Goal: Transaction & Acquisition: Download file/media

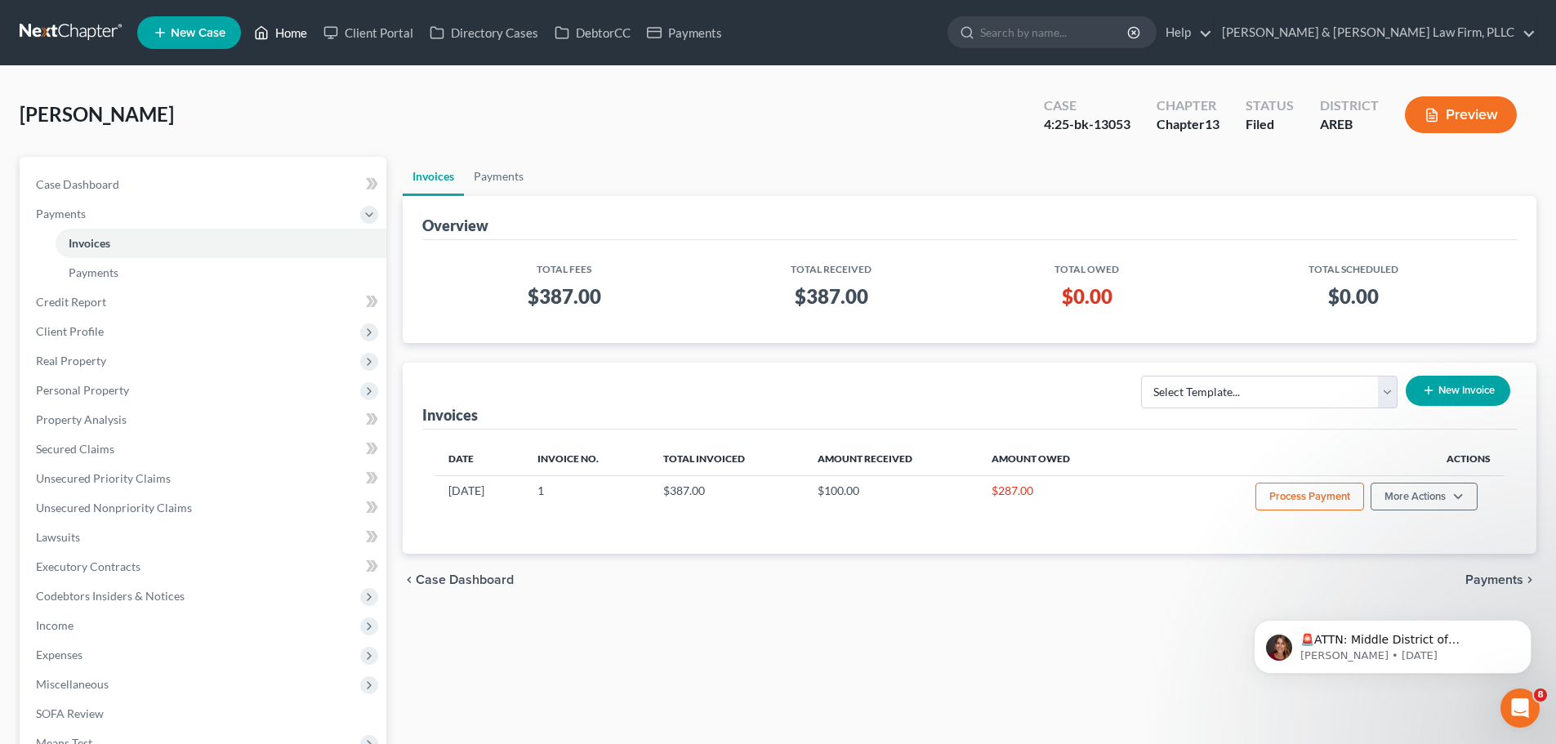
click at [279, 27] on link "Home" at bounding box center [280, 32] width 69 height 29
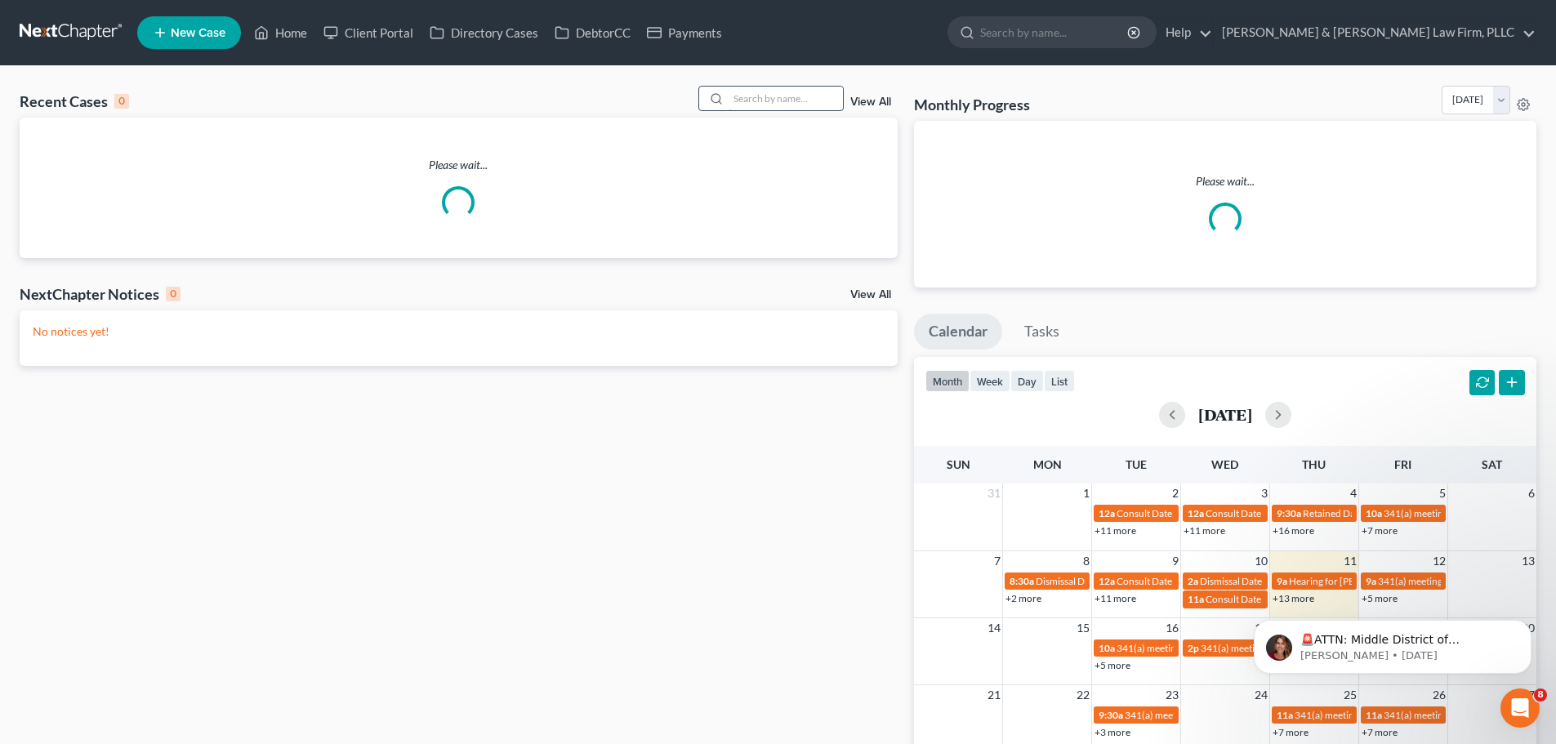
click at [761, 96] on input "search" at bounding box center [786, 99] width 114 height 24
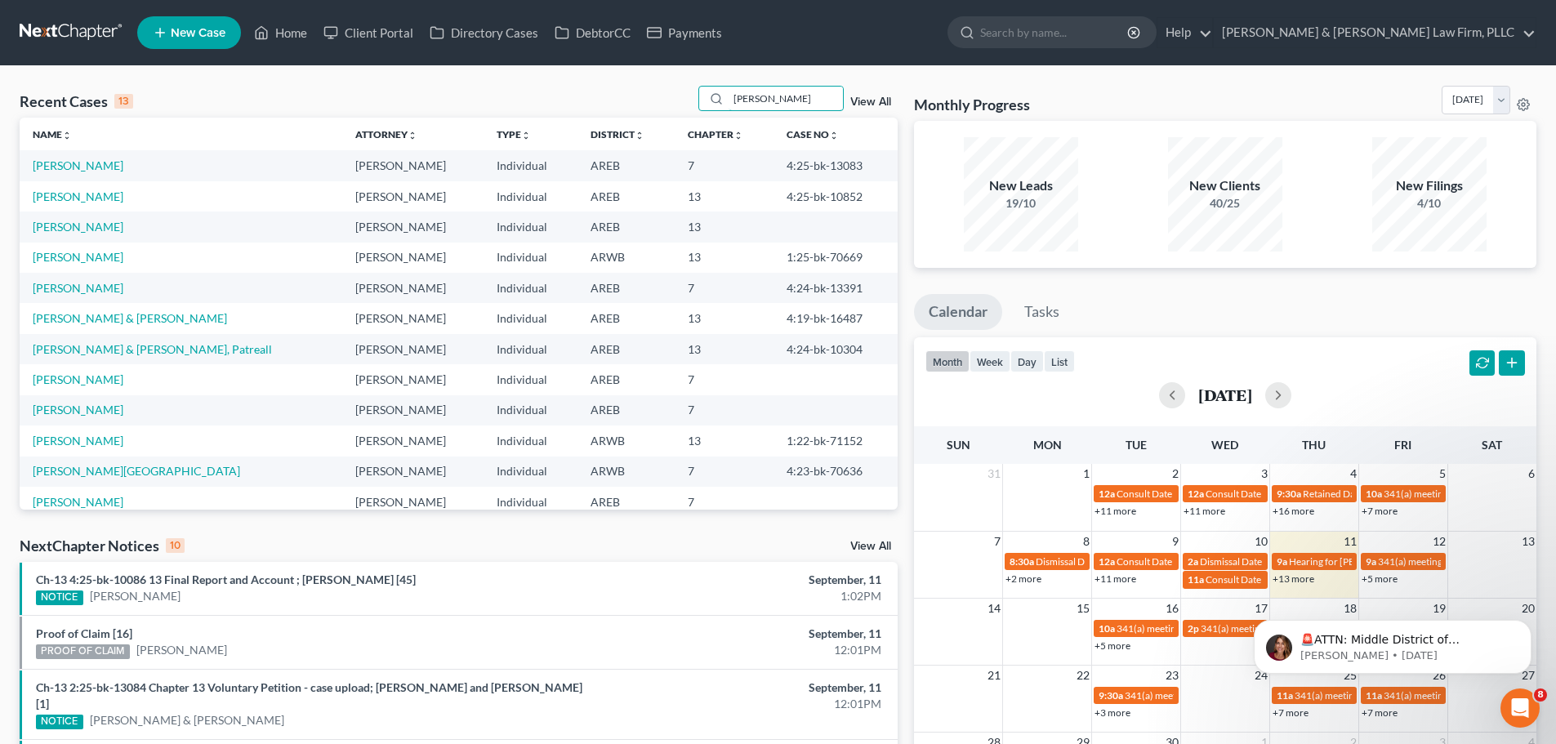
drag, startPoint x: 780, startPoint y: 101, endPoint x: 605, endPoint y: 106, distance: 174.9
click at [605, 106] on div "Recent Cases 13 [PERSON_NAME] View All" at bounding box center [459, 102] width 878 height 32
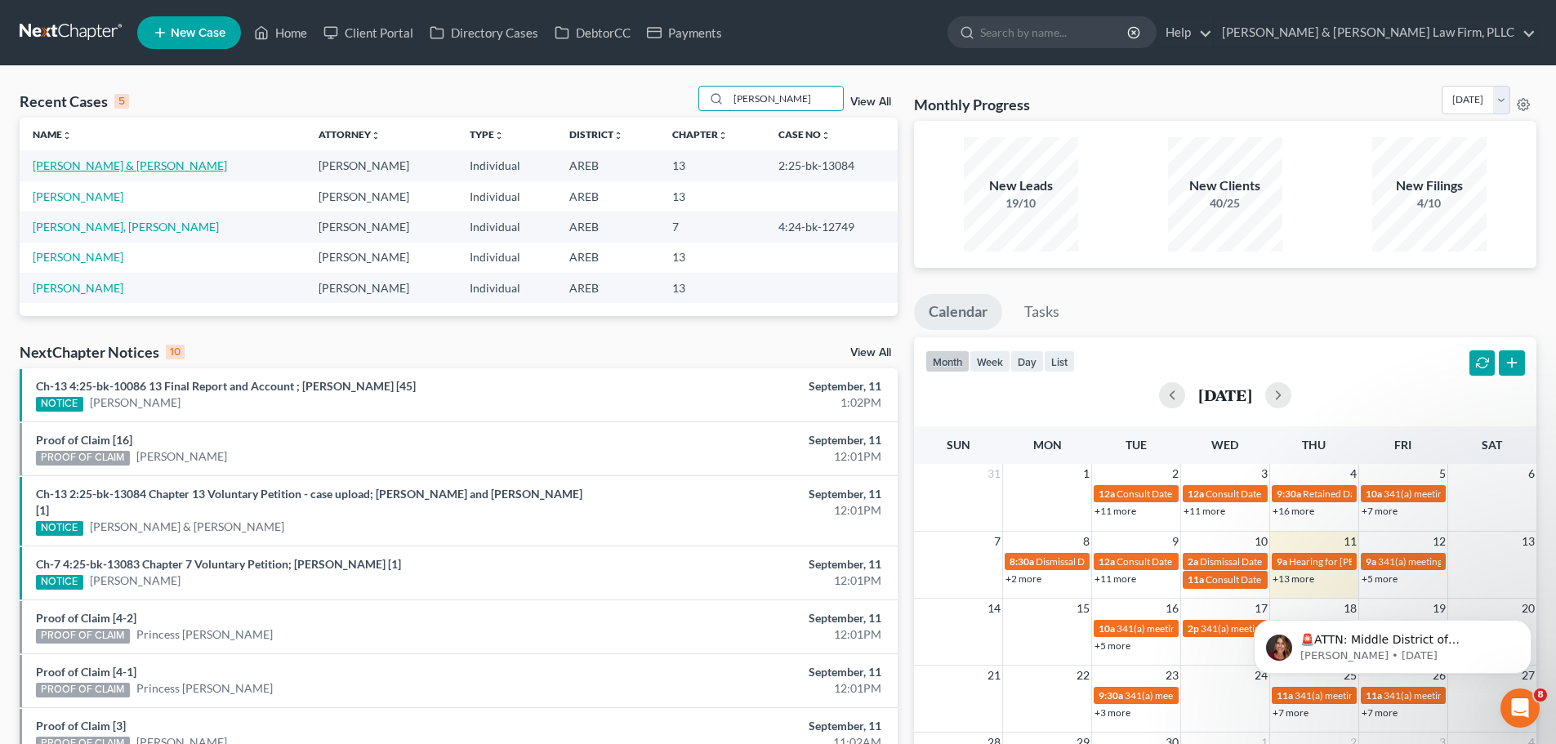
type input "[PERSON_NAME]"
click at [113, 167] on link "[PERSON_NAME] & [PERSON_NAME]" at bounding box center [130, 165] width 194 height 14
select select "0"
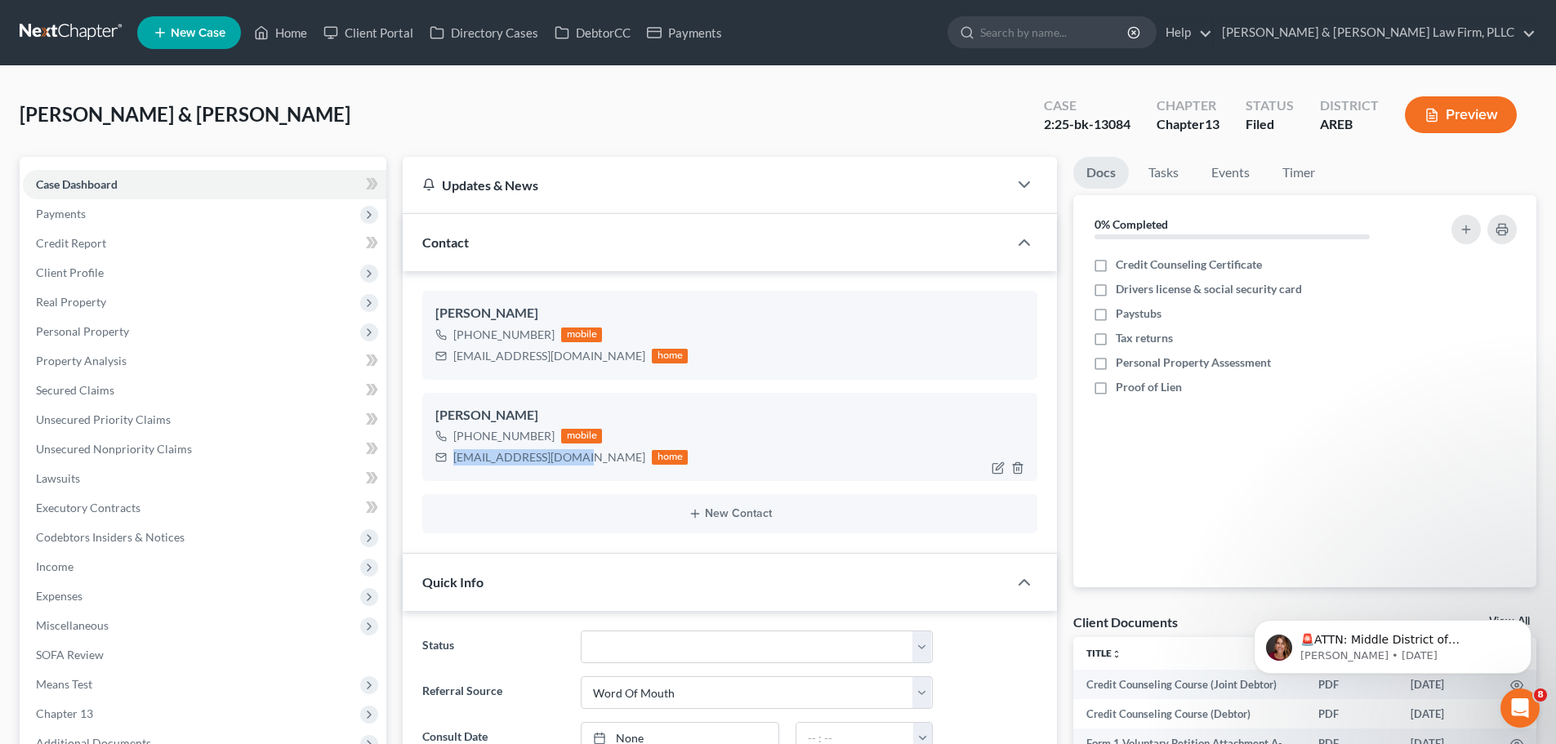
drag, startPoint x: 575, startPoint y: 460, endPoint x: 452, endPoint y: 455, distance: 123.5
click at [452, 455] on div "[EMAIL_ADDRESS][DOMAIN_NAME] home" at bounding box center [561, 457] width 252 height 21
copy div "[EMAIL_ADDRESS][DOMAIN_NAME]"
click at [250, 33] on link "Home" at bounding box center [280, 32] width 69 height 29
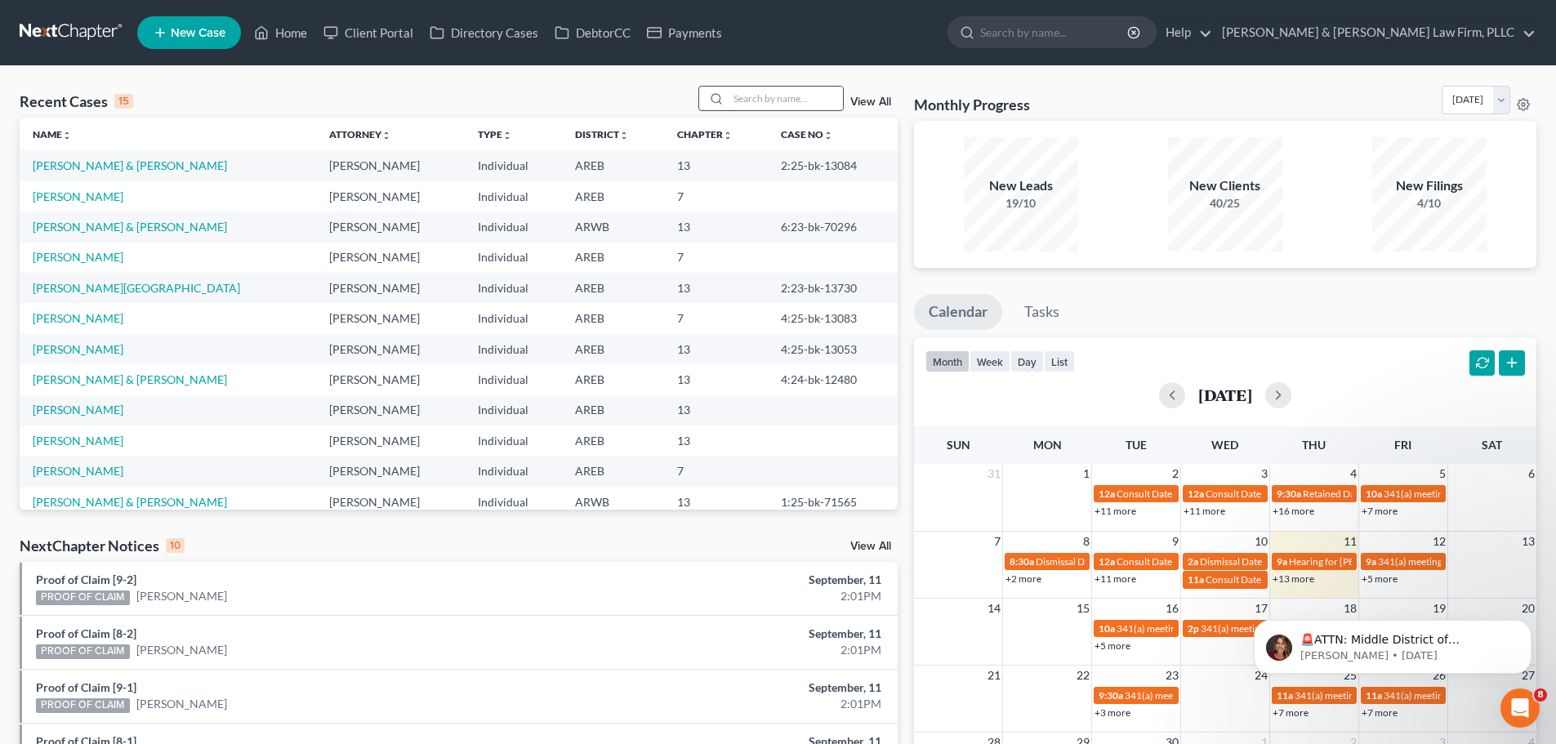
click at [758, 94] on input "search" at bounding box center [786, 99] width 114 height 24
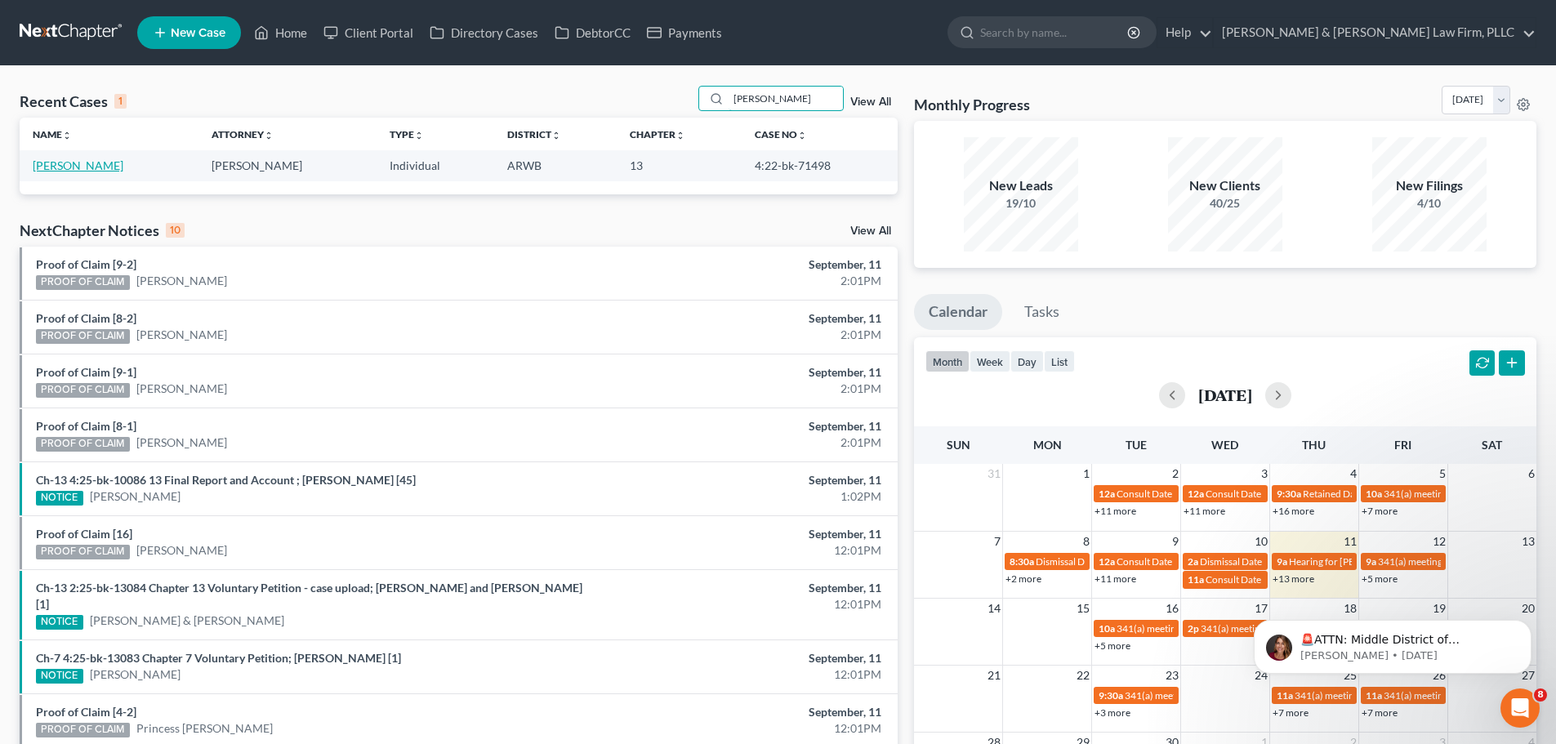
type input "[PERSON_NAME]"
click at [93, 163] on link "[PERSON_NAME]" at bounding box center [78, 165] width 91 height 14
select select "2"
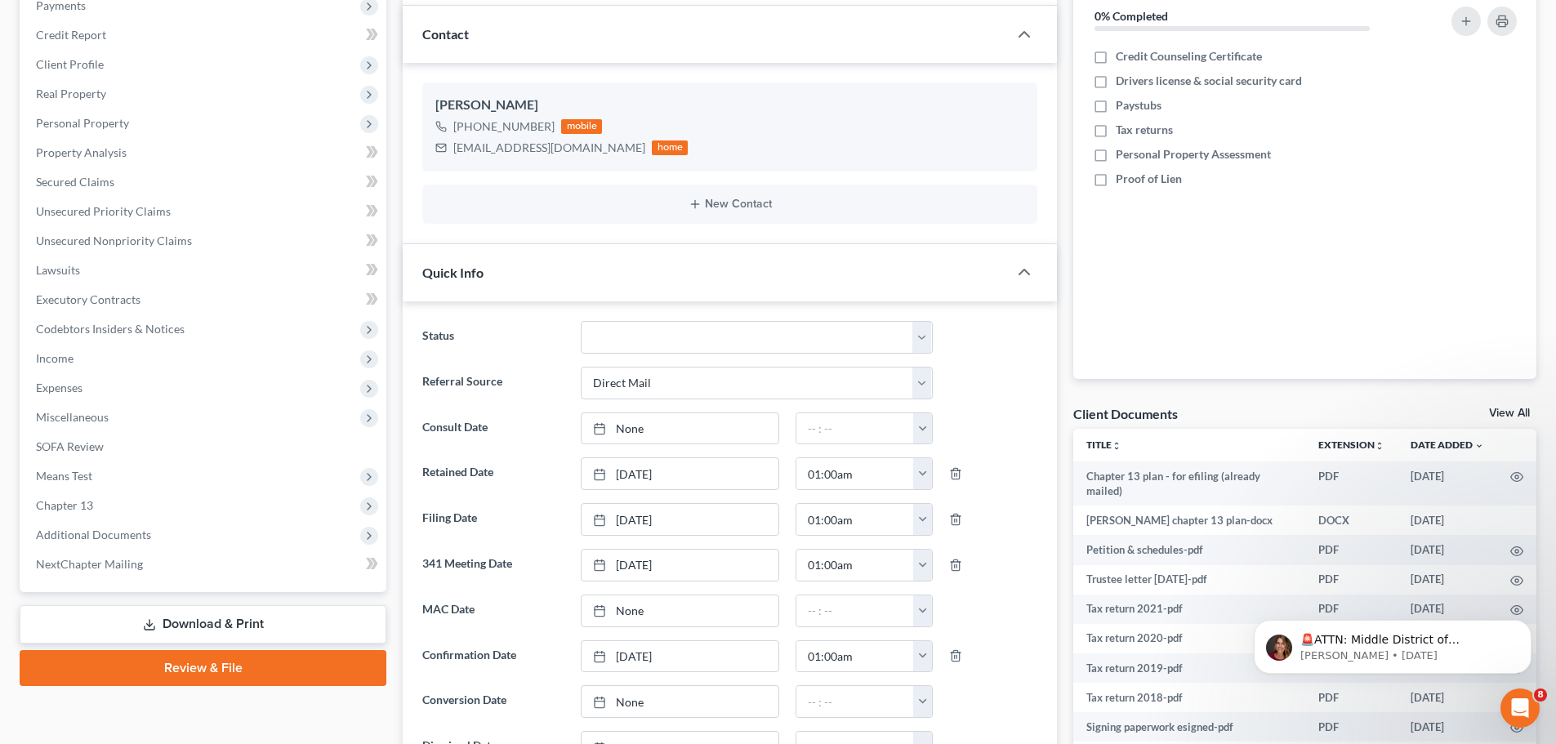
scroll to position [572, 0]
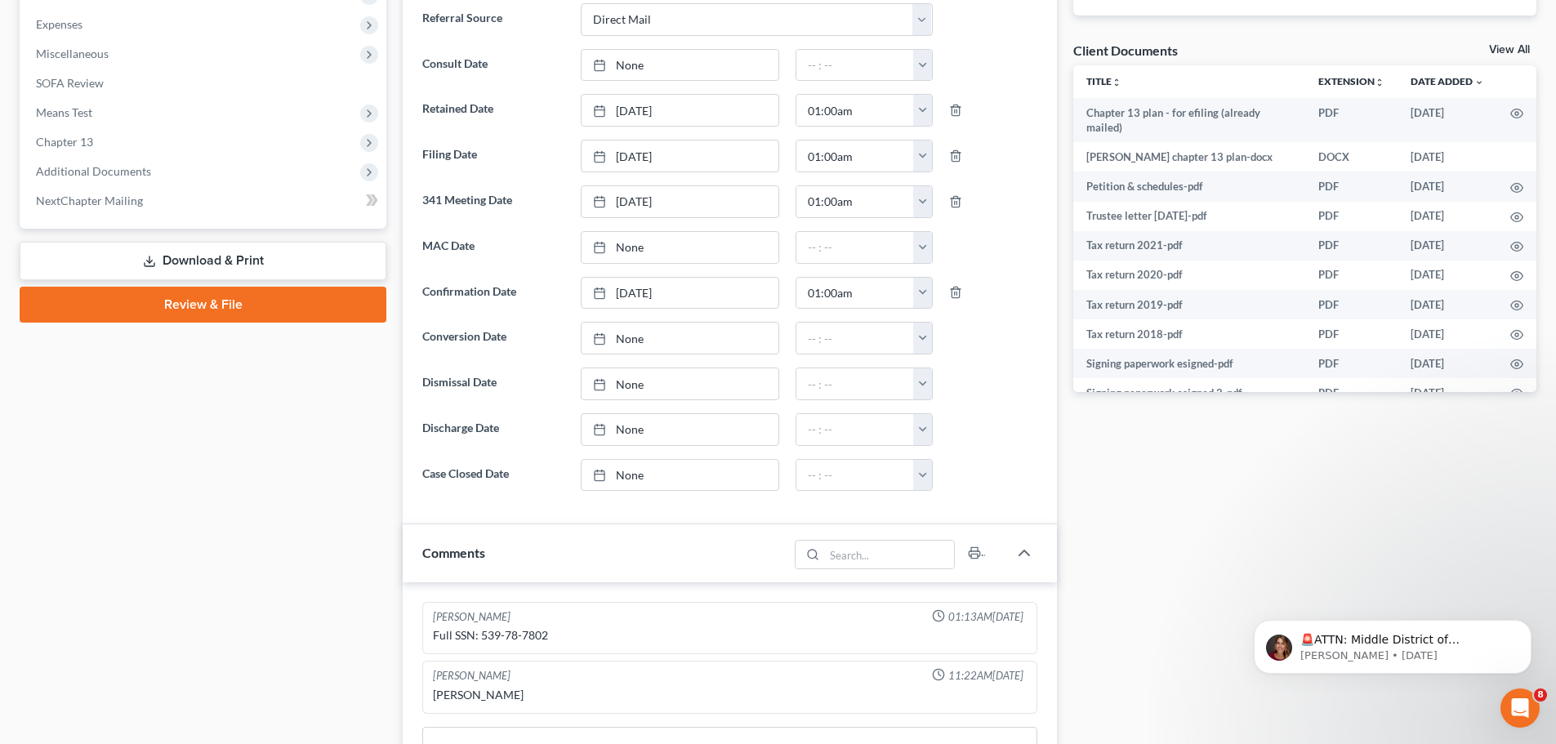
click at [191, 249] on link "Download & Print" at bounding box center [203, 261] width 367 height 38
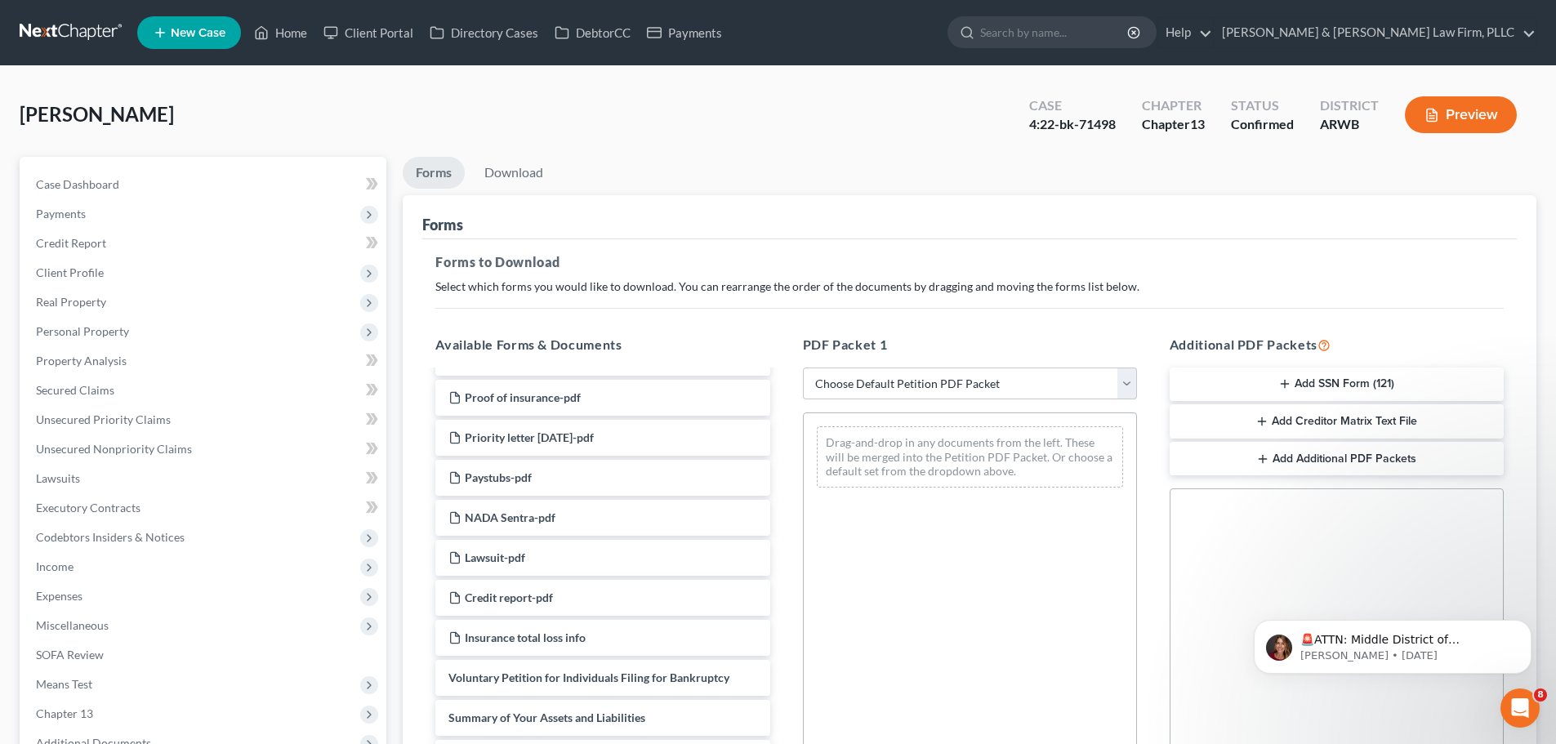
scroll to position [408, 0]
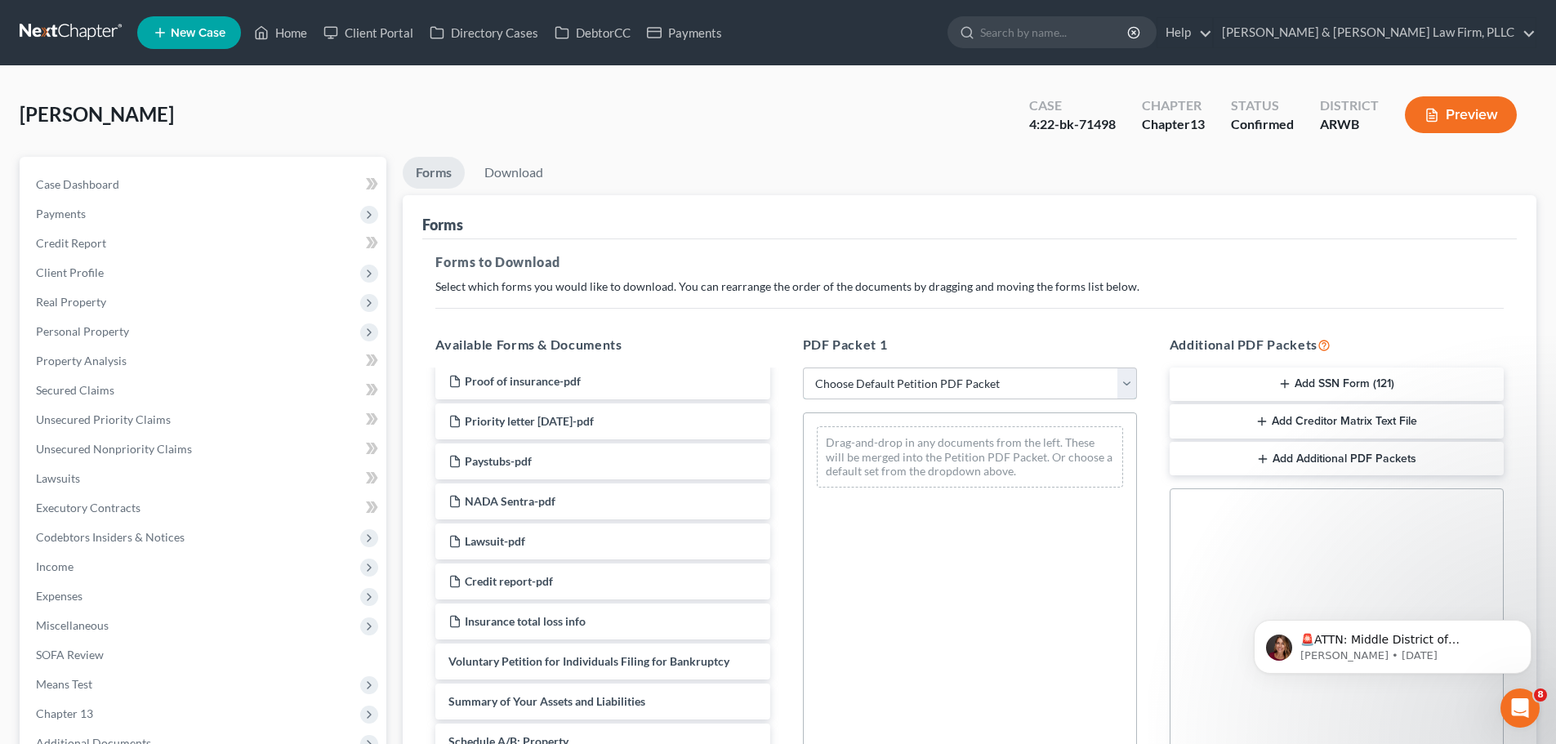
click at [883, 379] on select "Choose Default Petition PDF Packet Complete Bankruptcy Petition (all forms and …" at bounding box center [970, 384] width 334 height 33
select select "0"
click at [809, 368] on select "Choose Default Petition PDF Packet Complete Bankruptcy Petition (all forms and …" at bounding box center [970, 384] width 334 height 33
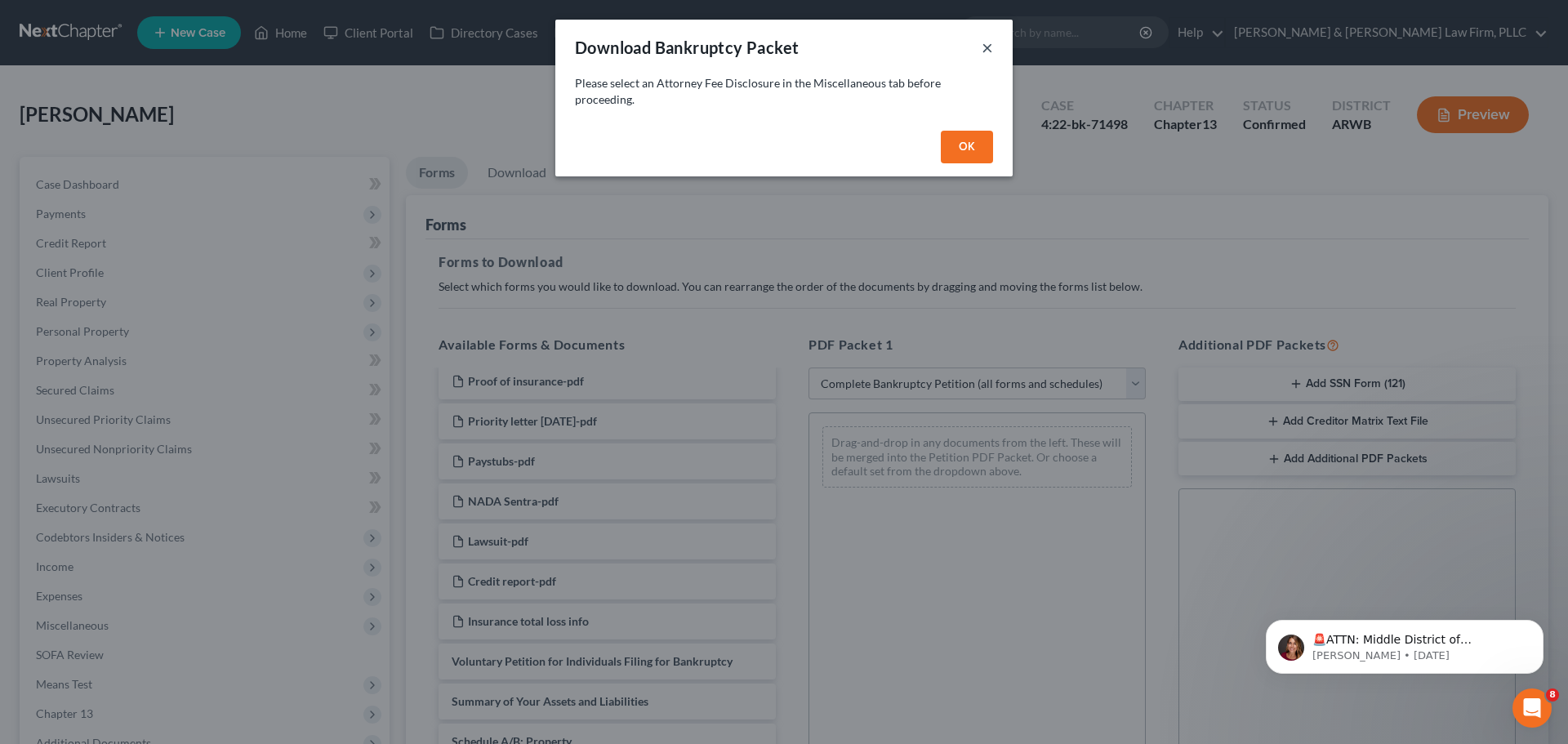
click at [981, 42] on button "×" at bounding box center [986, 48] width 11 height 20
select select
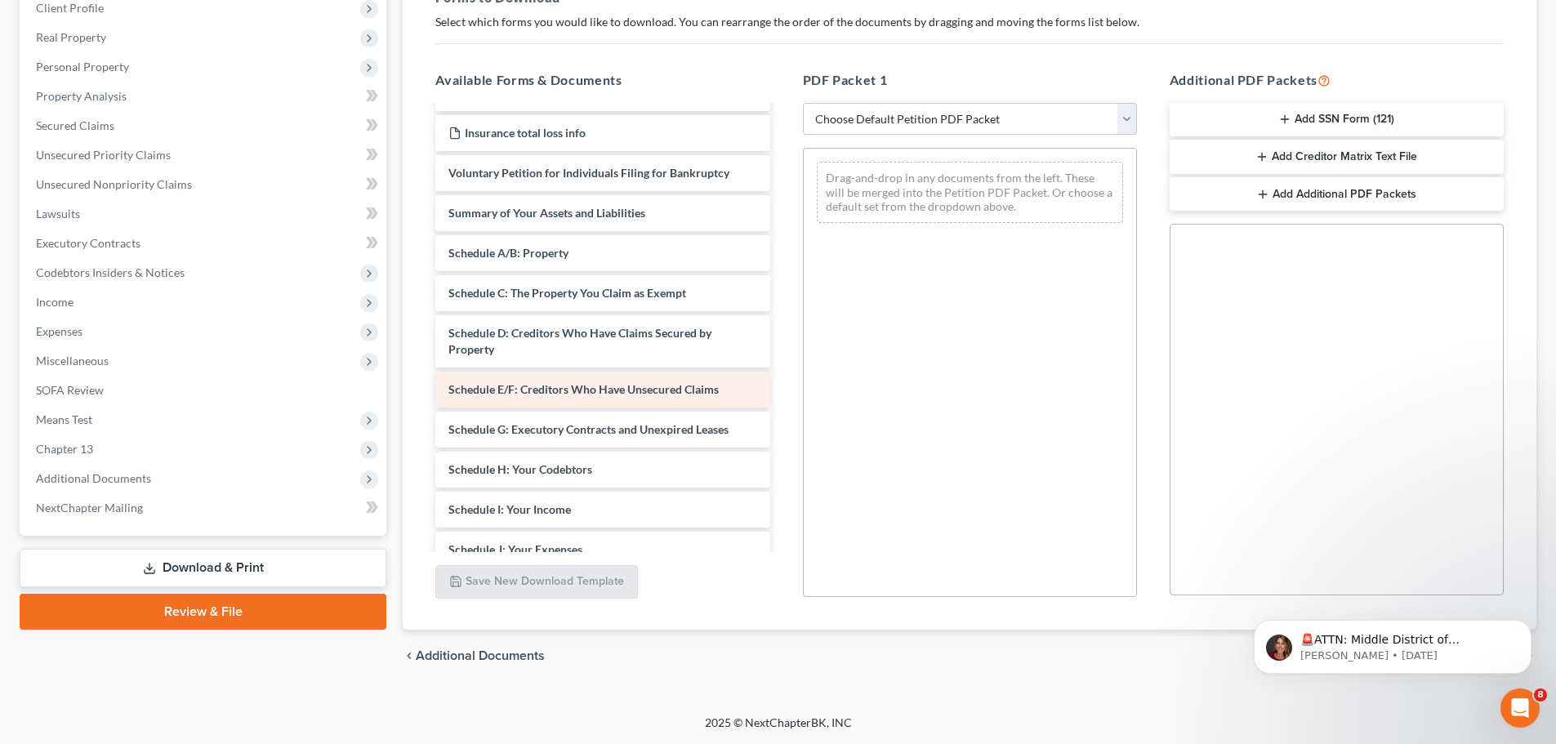
scroll to position [654, 0]
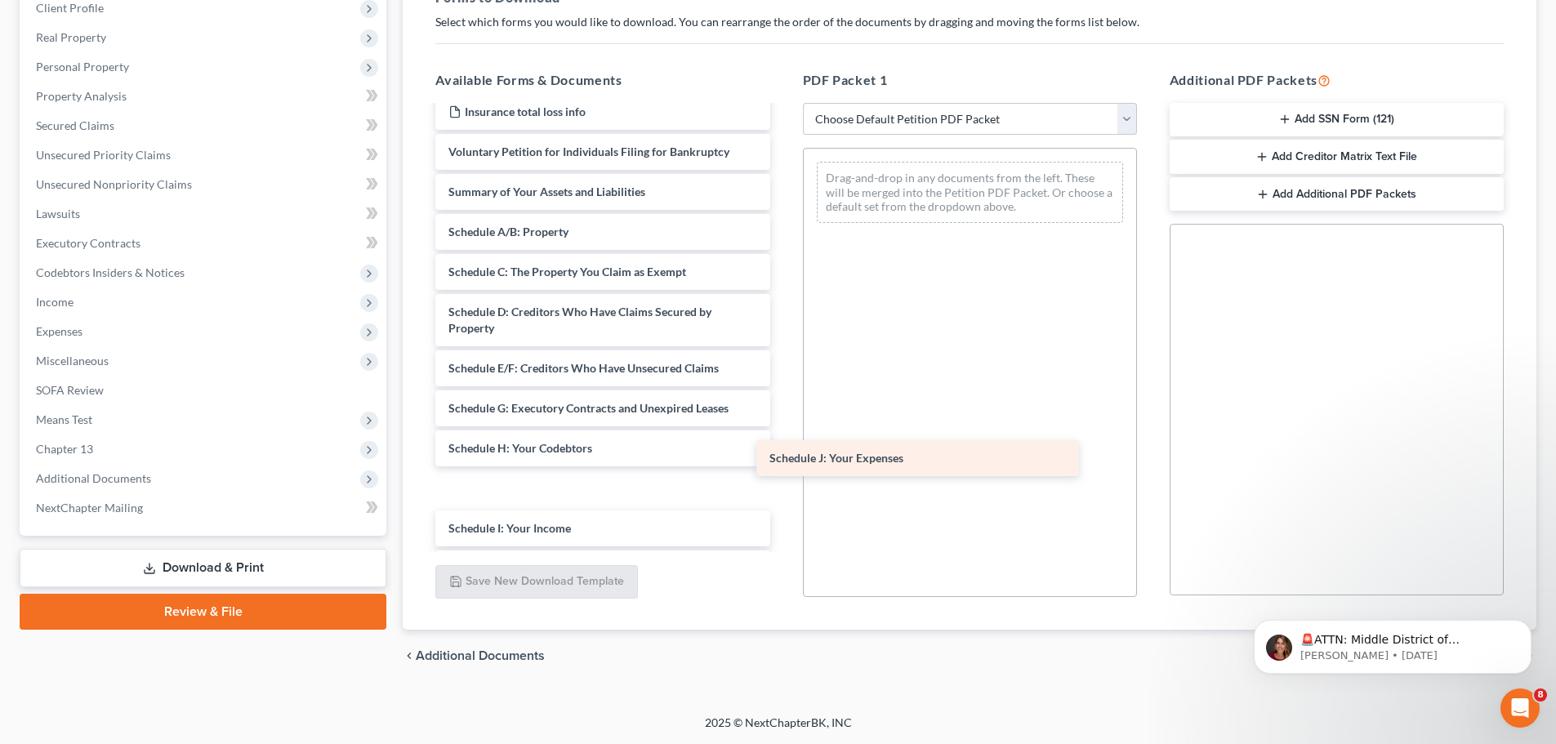
drag, startPoint x: 550, startPoint y: 533, endPoint x: 871, endPoint y: 463, distance: 328.7
click at [783, 463] on div "Schedule J: Your Expenses Chapter 13 plan - for efiling (already mailed) Petiti…" at bounding box center [602, 156] width 360 height 1406
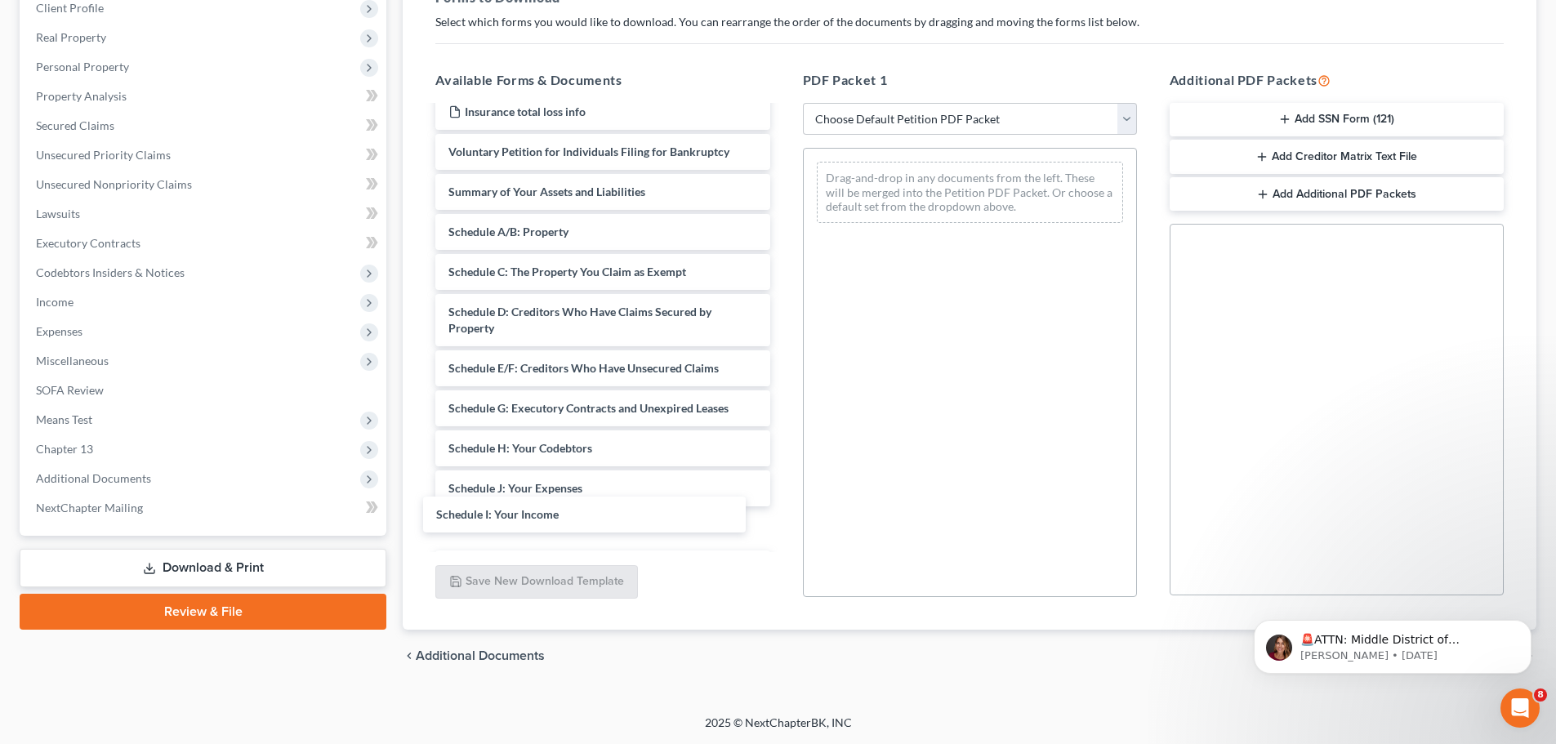
drag, startPoint x: 609, startPoint y: 527, endPoint x: 591, endPoint y: 516, distance: 20.2
click at [593, 515] on div "Schedule I: Your Income Chapter 13 plan - for efiling (already mailed) Petition…" at bounding box center [602, 156] width 360 height 1406
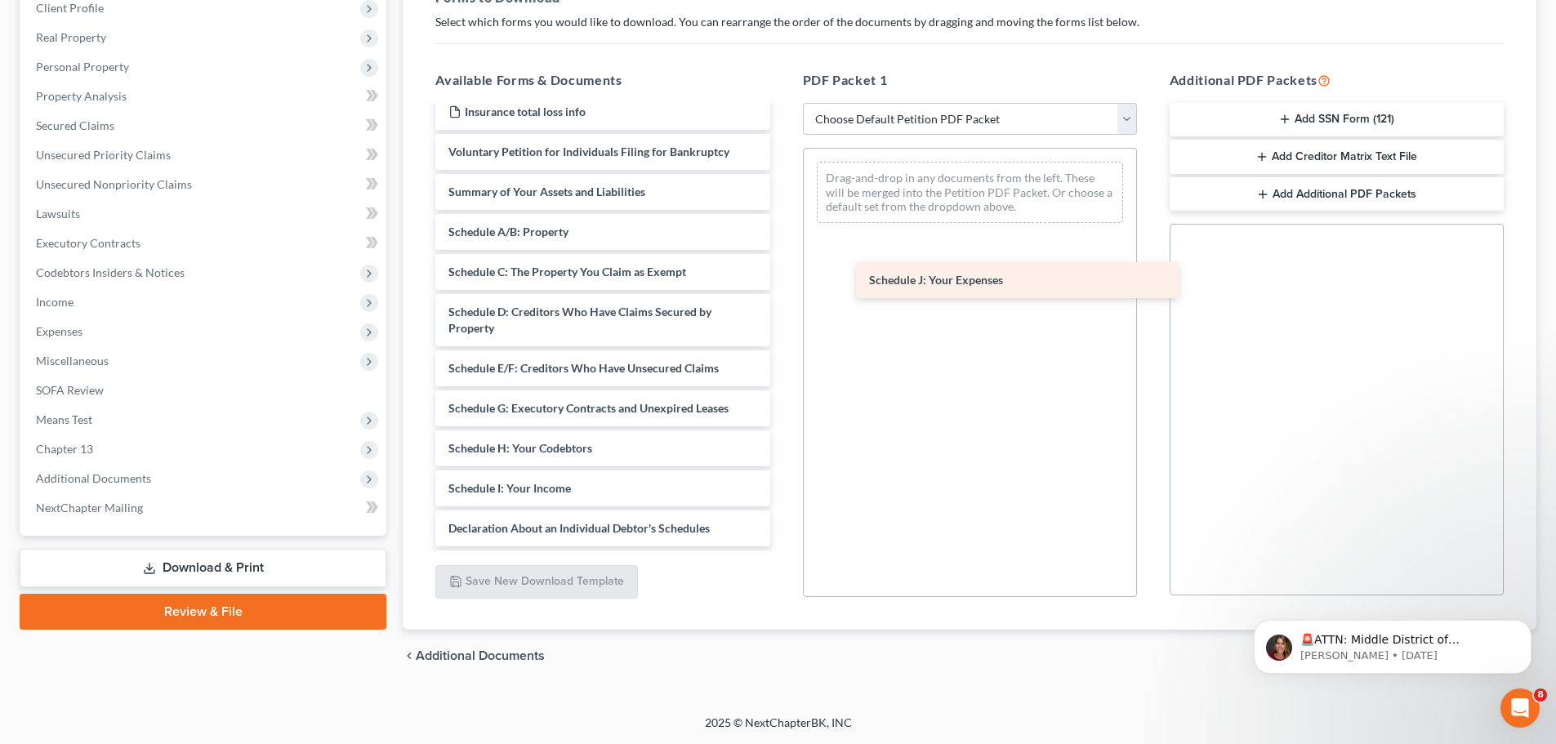
drag, startPoint x: 588, startPoint y: 493, endPoint x: 1007, endPoint y: 285, distance: 467.7
click at [783, 285] on div "Schedule J: Your Expenses Chapter 13 plan - for efiling (already mailed) Petiti…" at bounding box center [602, 136] width 360 height 1366
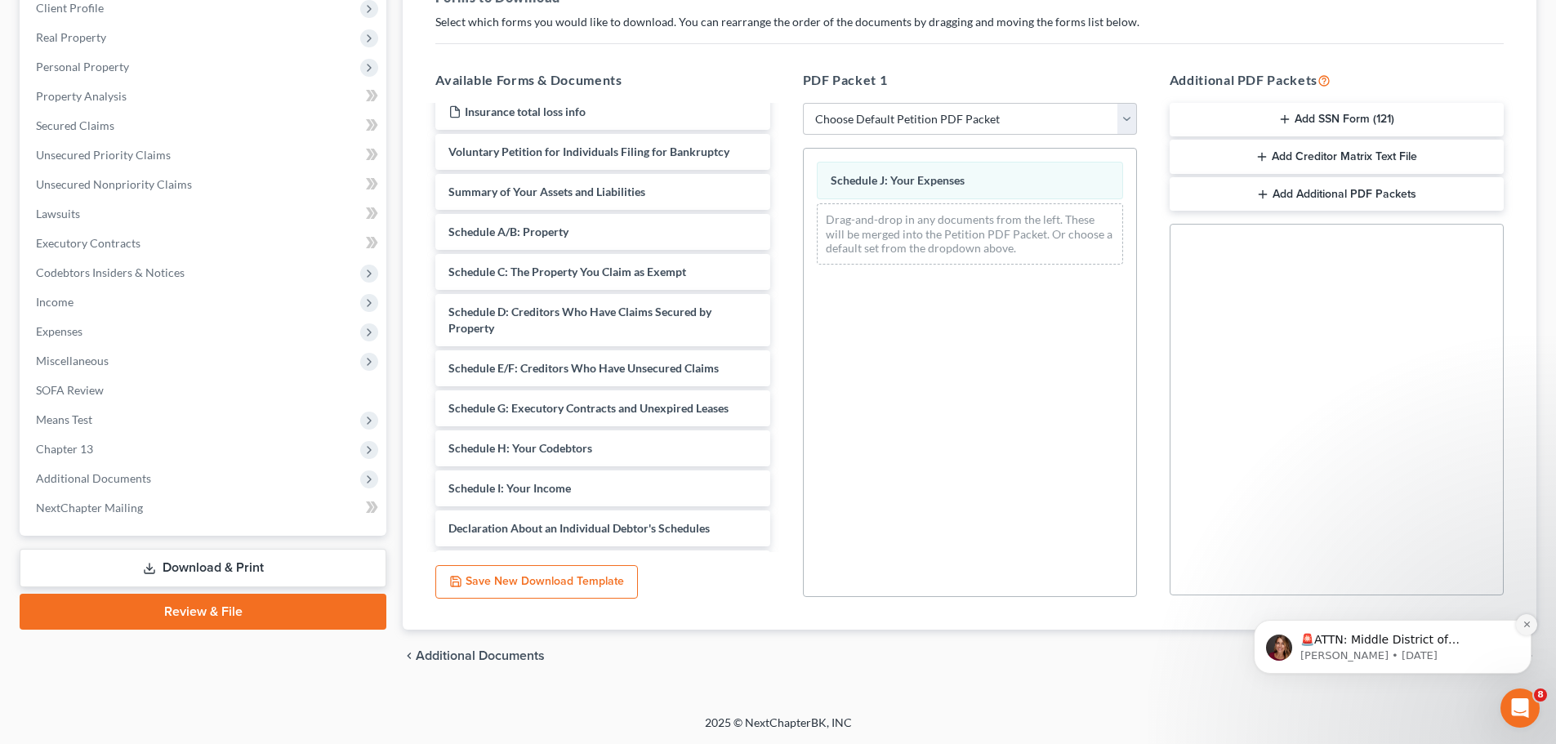
click at [1526, 624] on icon "Dismiss notification" at bounding box center [1527, 624] width 9 height 9
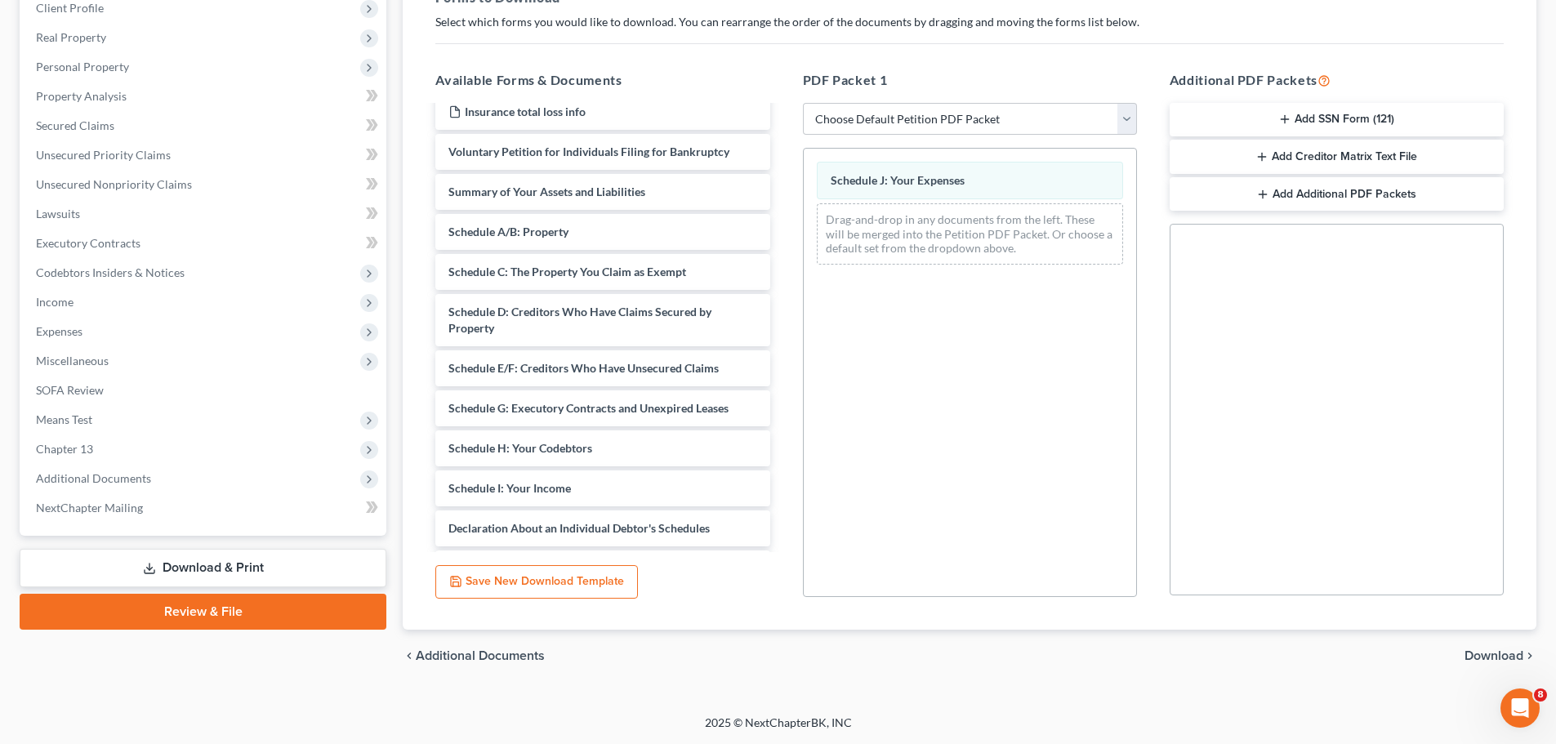
click at [1489, 656] on span "Download" at bounding box center [1494, 656] width 59 height 13
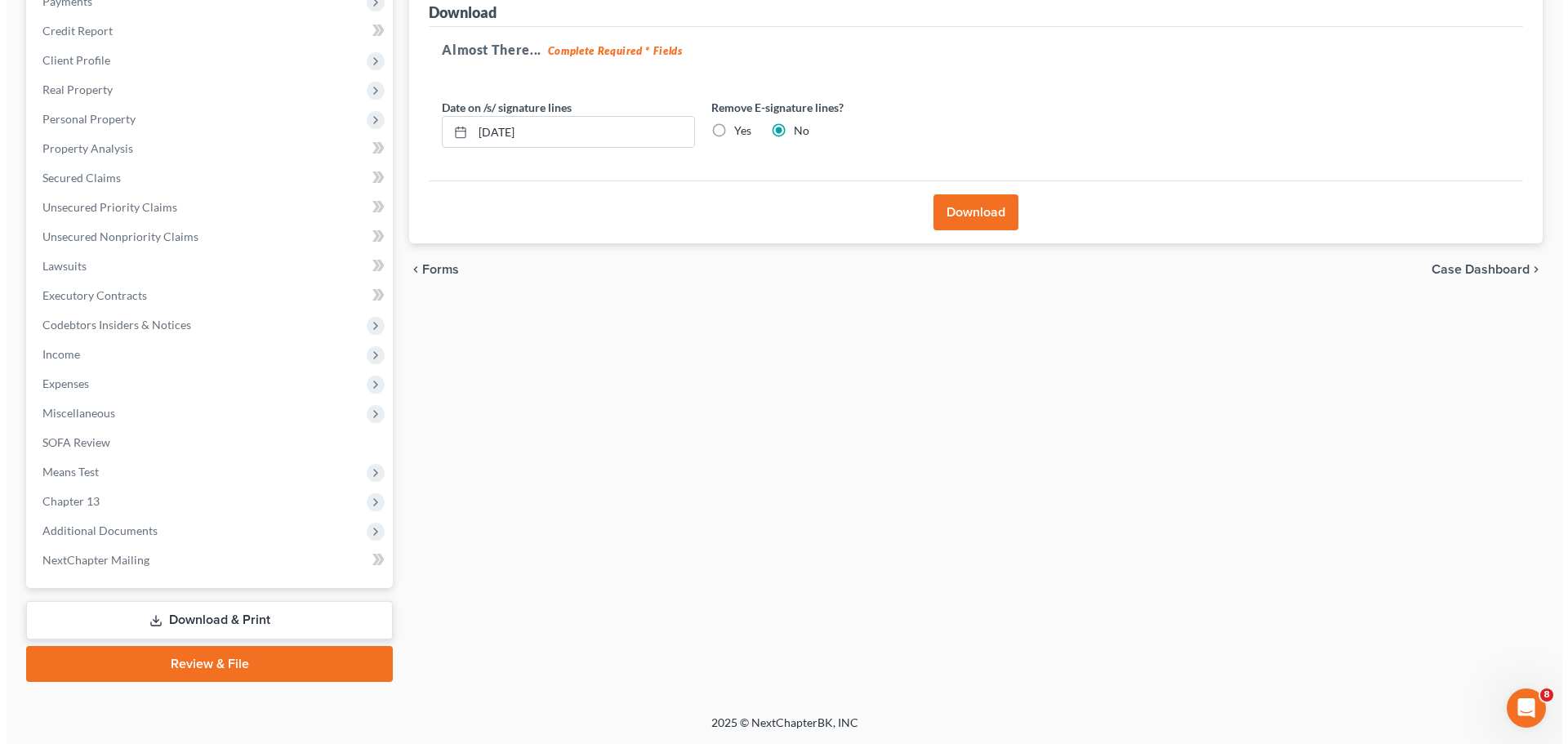
scroll to position [212, 0]
click at [728, 127] on label "Yes" at bounding box center [736, 131] width 17 height 16
click at [734, 127] on input "Yes" at bounding box center [739, 128] width 11 height 11
radio input "true"
click at [787, 127] on label "No" at bounding box center [795, 131] width 16 height 16
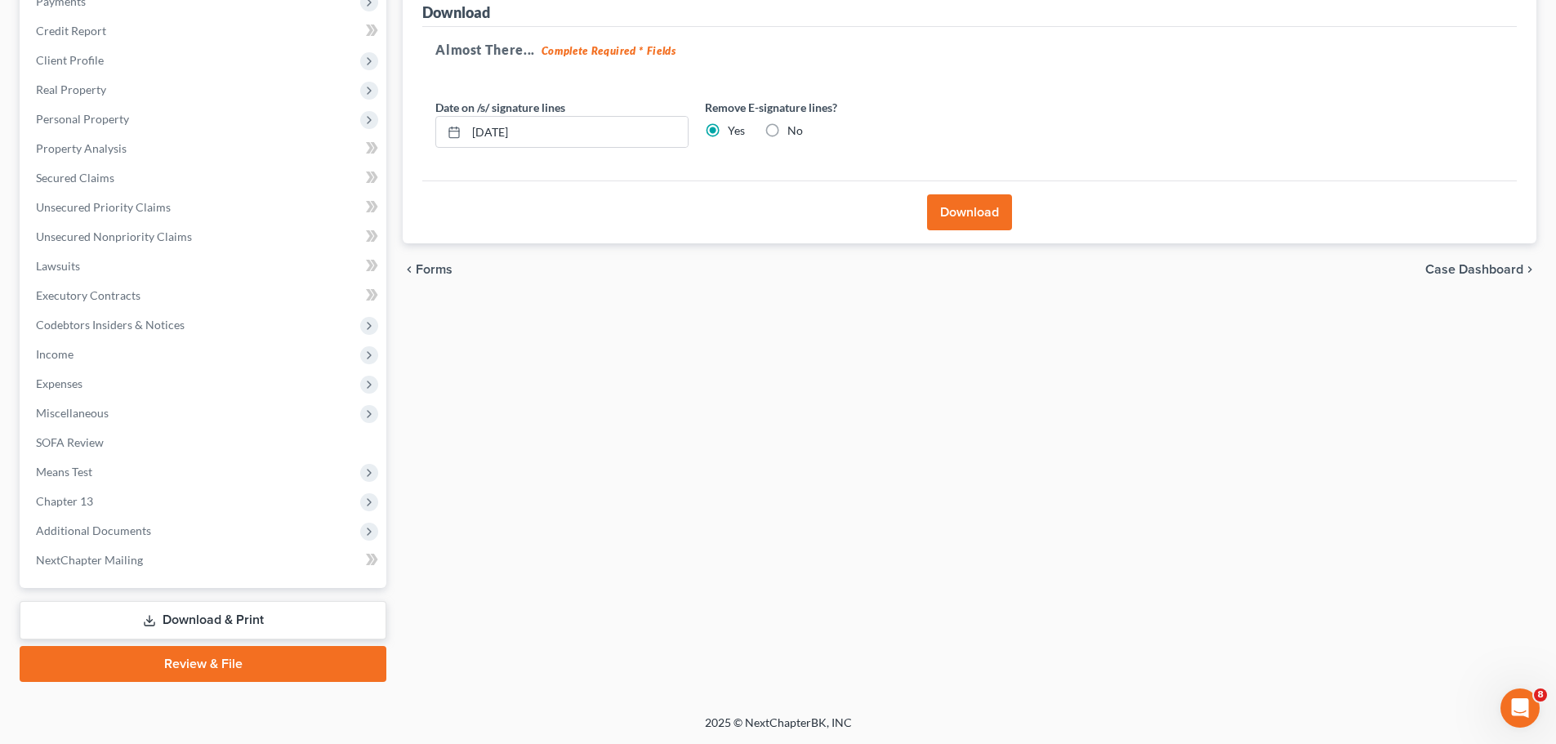
click at [794, 127] on input "No" at bounding box center [799, 128] width 11 height 11
radio input "true"
radio input "false"
click at [942, 208] on button "Download" at bounding box center [969, 212] width 85 height 36
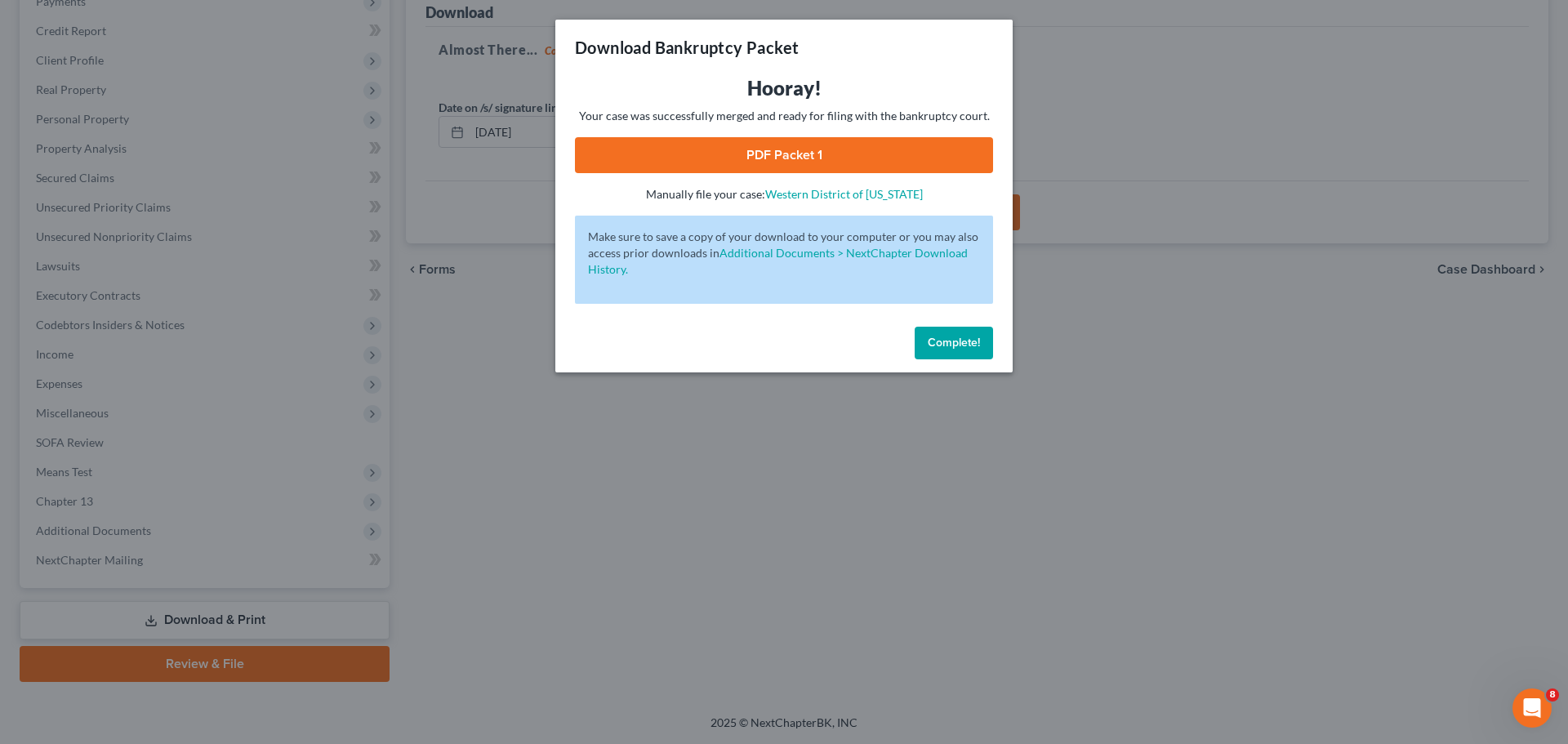
click at [788, 146] on link "PDF Packet 1" at bounding box center [784, 155] width 418 height 36
